Goal: Information Seeking & Learning: Check status

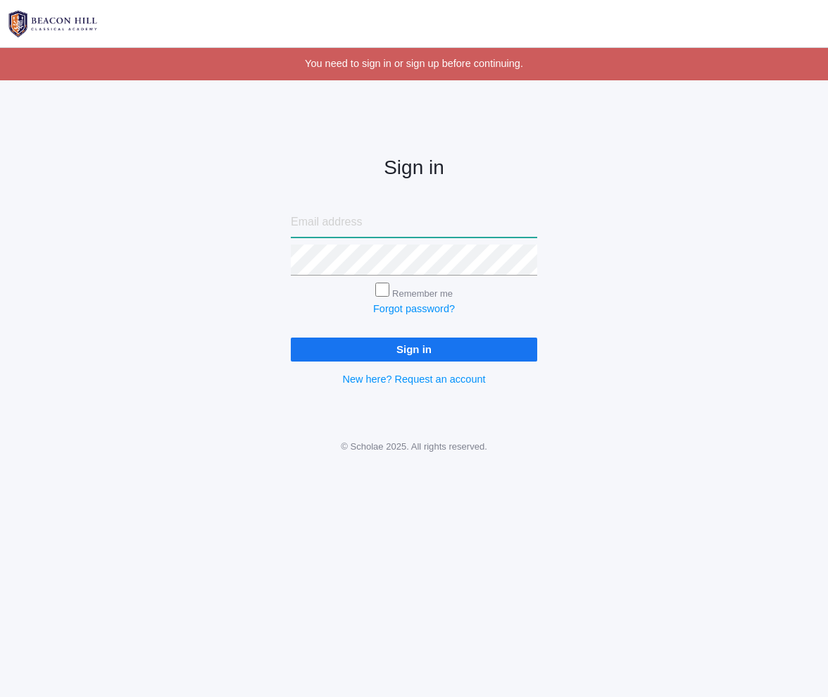
type input "alisonbradley1@gmail.com"
click at [414, 346] on input "Sign in" at bounding box center [414, 348] width 247 height 23
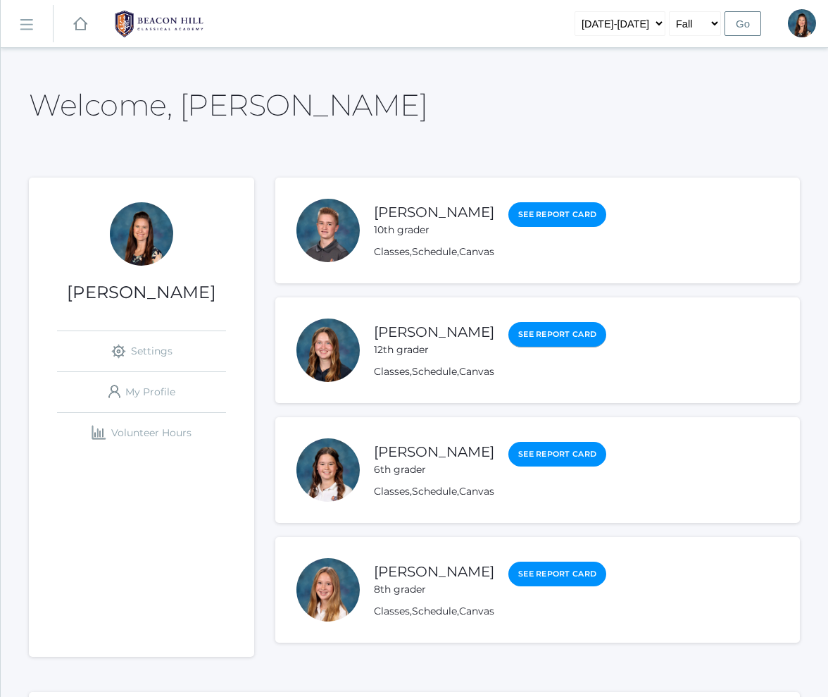
click at [510, 333] on link "See Report Card" at bounding box center [558, 334] width 98 height 25
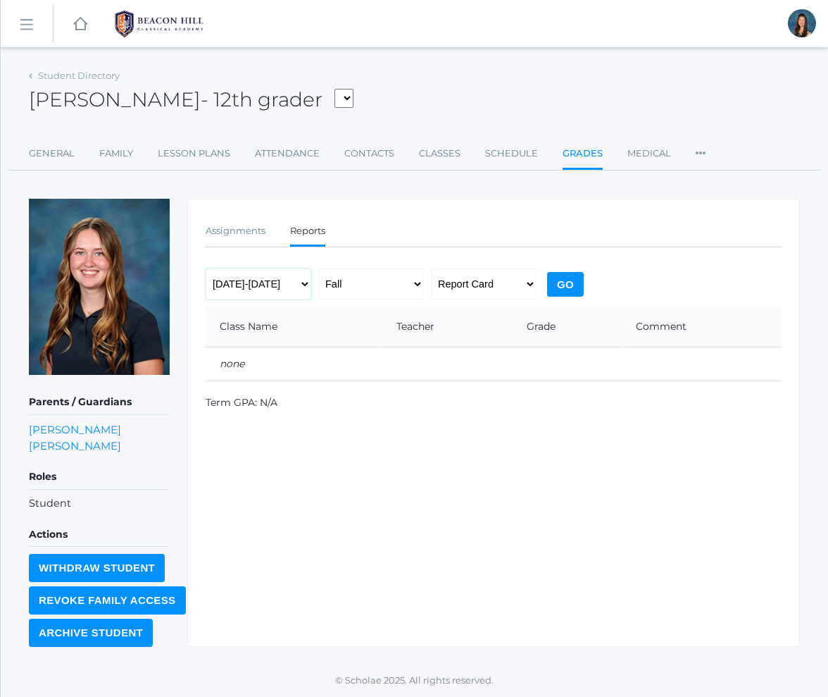
select select "[DATE]-[DATE]"
click at [571, 285] on input "Go" at bounding box center [565, 284] width 37 height 25
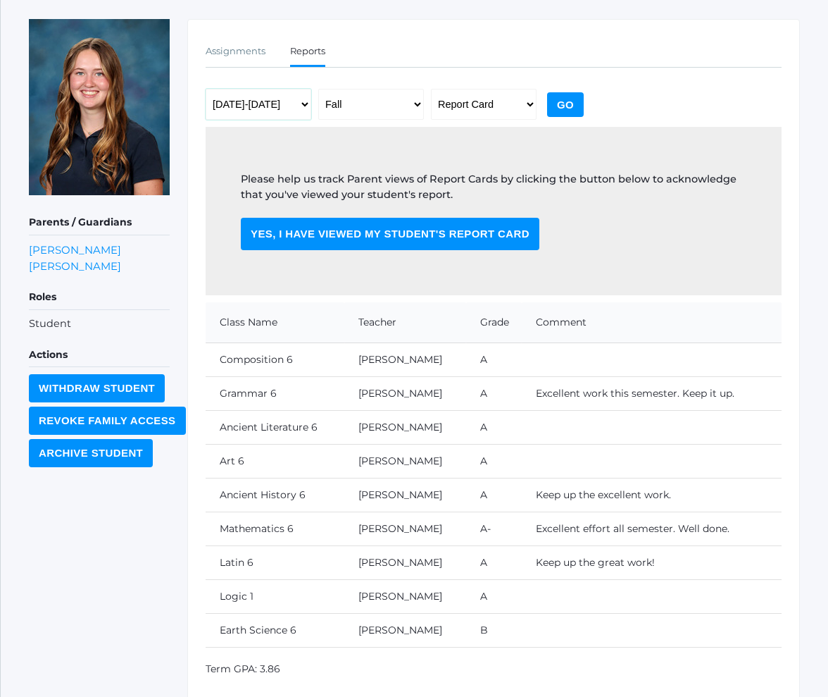
scroll to position [173, 0]
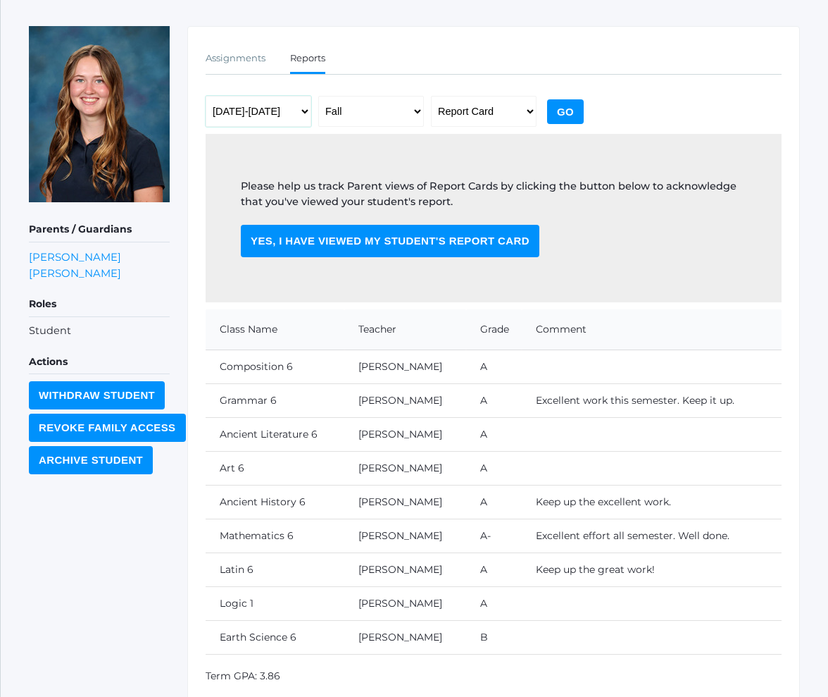
select select "[DATE]-[DATE]"
click at [561, 115] on input "Go" at bounding box center [565, 111] width 37 height 25
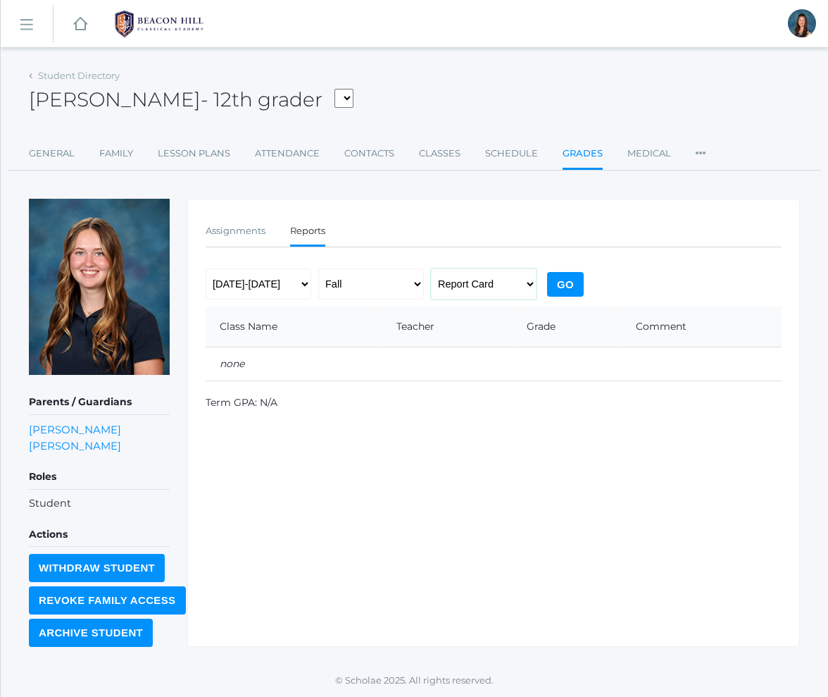
select select "midterm"
click at [574, 287] on input "Go" at bounding box center [565, 284] width 37 height 25
select select "report"
select select "[DATE]-[DATE]"
click at [552, 278] on input "Go" at bounding box center [565, 284] width 37 height 25
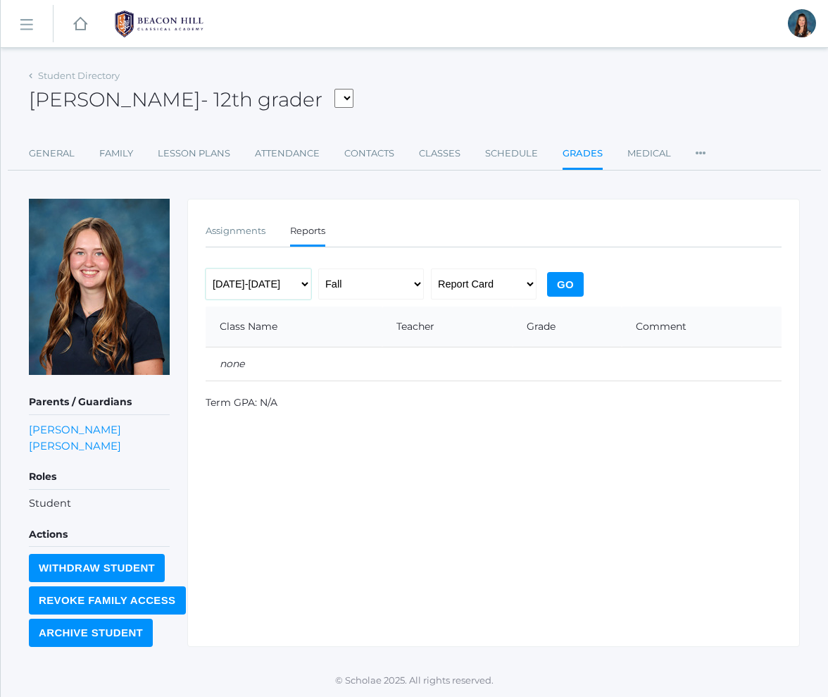
select select "[DATE]-[DATE]"
click at [553, 287] on input "Go" at bounding box center [565, 284] width 37 height 25
click at [32, 82] on div "Noelle Bradley - 12th grader Abdulla, Charlotte Arellano, Victoria Arteaga, Isa…" at bounding box center [414, 92] width 771 height 53
click at [27, 75] on div "Student Directory Noelle Bradley - 12th grader Abdulla, Charlotte Arellano, Vic…" at bounding box center [415, 356] width 828 height 581
click at [32, 75] on div "Student Directory" at bounding box center [74, 76] width 91 height 14
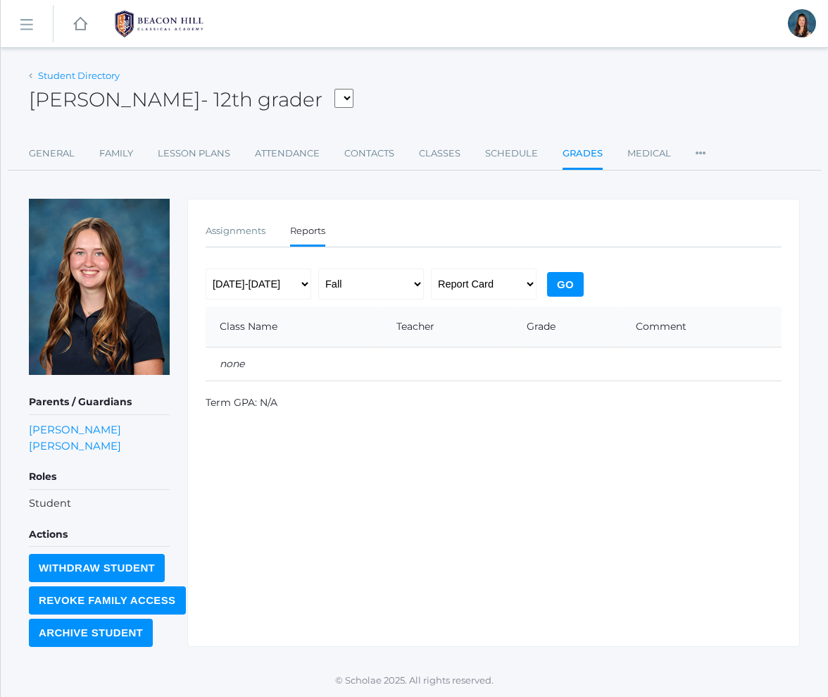
click at [63, 71] on link "Student Directory" at bounding box center [79, 75] width 82 height 11
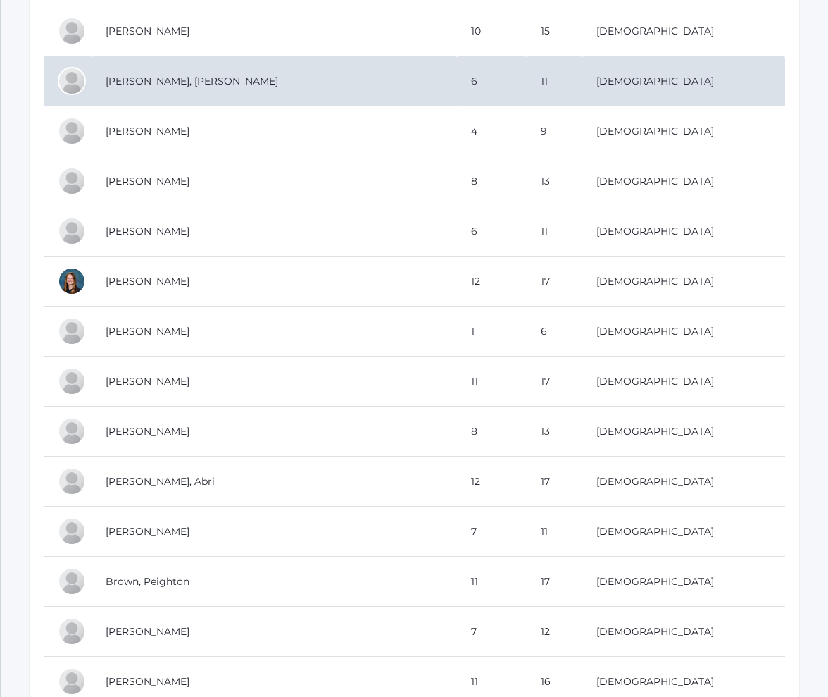
scroll to position [2987, 0]
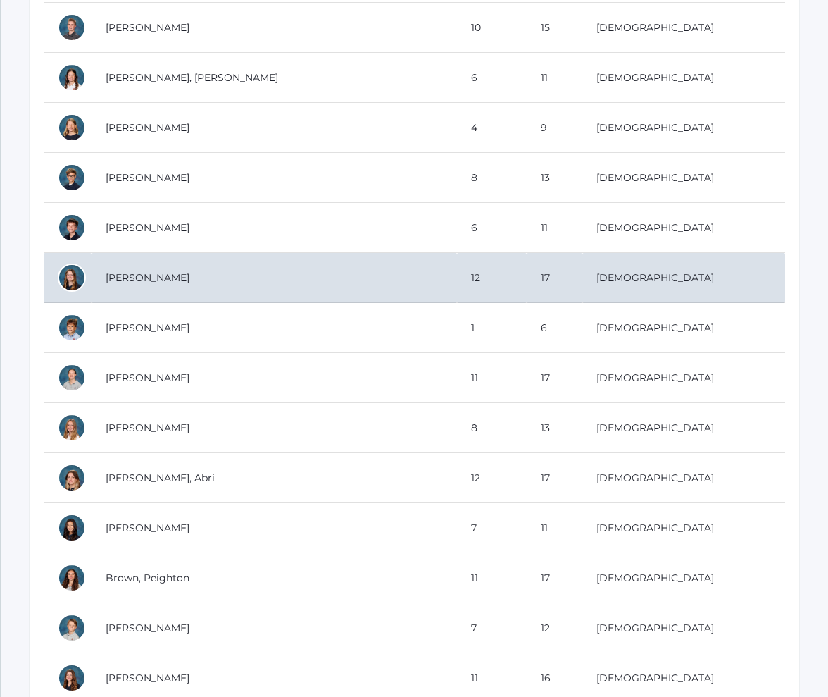
click at [209, 275] on td "[PERSON_NAME]" at bounding box center [275, 278] width 366 height 50
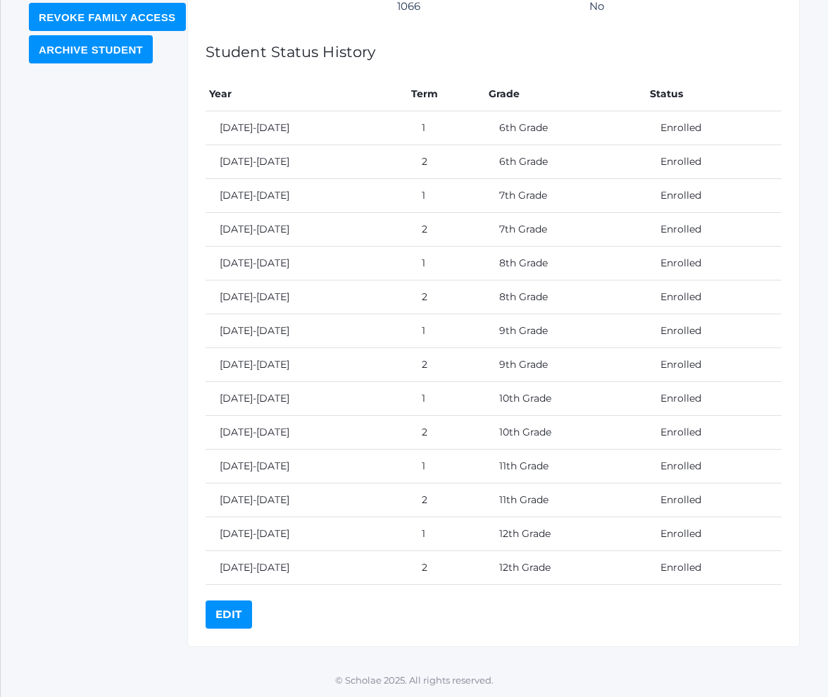
scroll to position [604, 0]
click at [256, 122] on td "[DATE]-[DATE]" at bounding box center [307, 129] width 202 height 34
click at [251, 144] on td "[DATE]-[DATE]" at bounding box center [307, 129] width 202 height 34
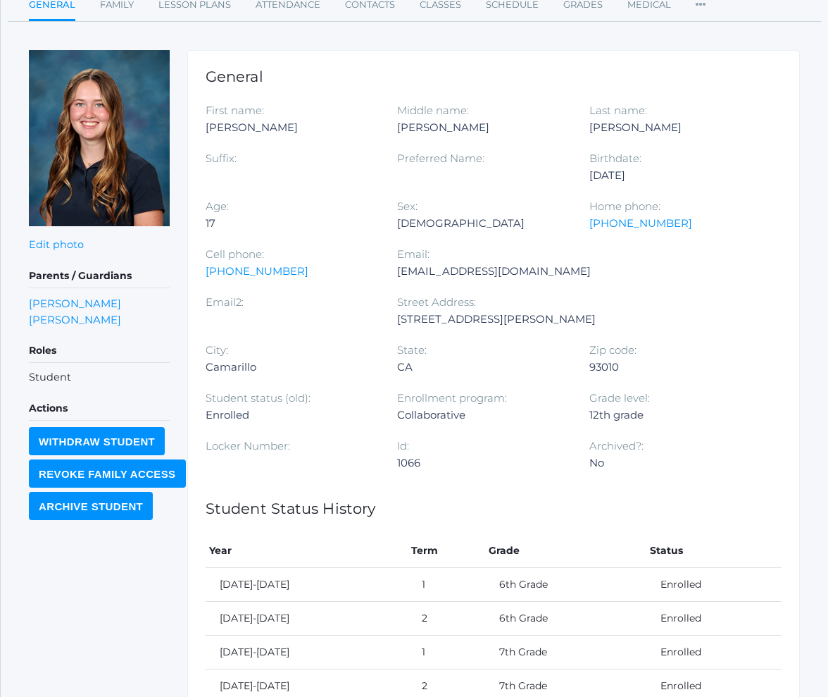
scroll to position [47, 0]
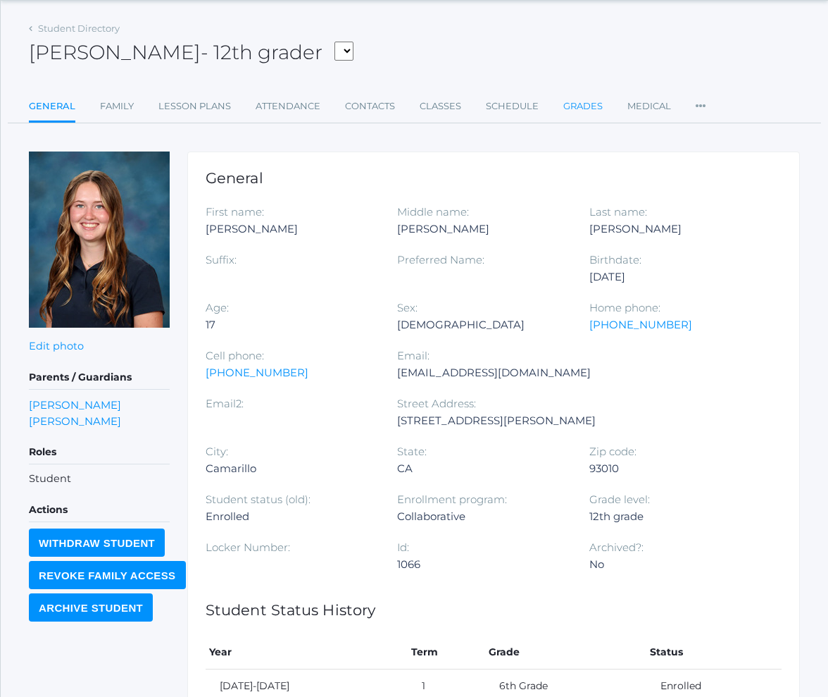
click at [591, 109] on link "Grades" at bounding box center [583, 106] width 39 height 28
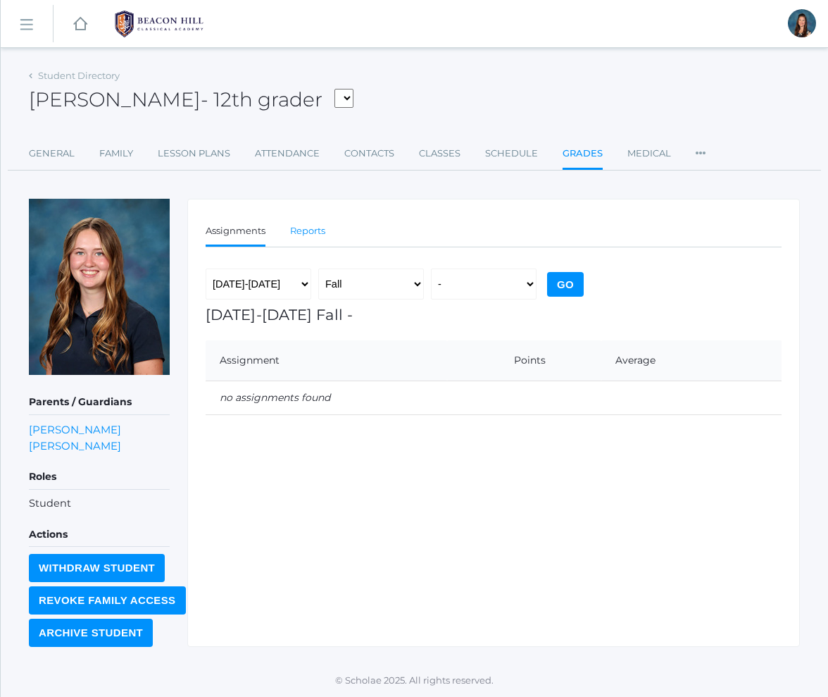
click at [305, 233] on link "Reports" at bounding box center [307, 231] width 35 height 28
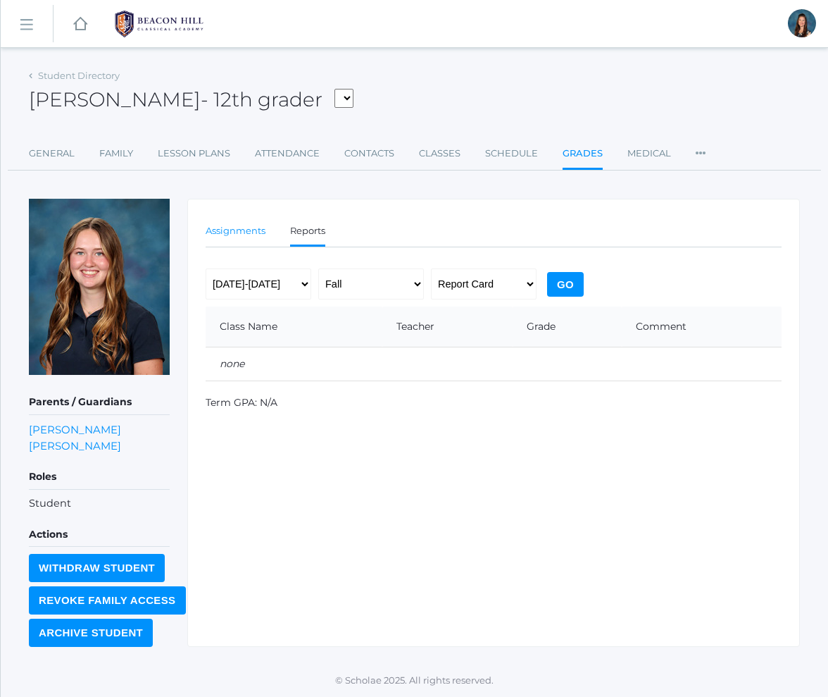
click at [253, 239] on link "Assignments" at bounding box center [236, 231] width 60 height 28
